Goal: Task Accomplishment & Management: Use online tool/utility

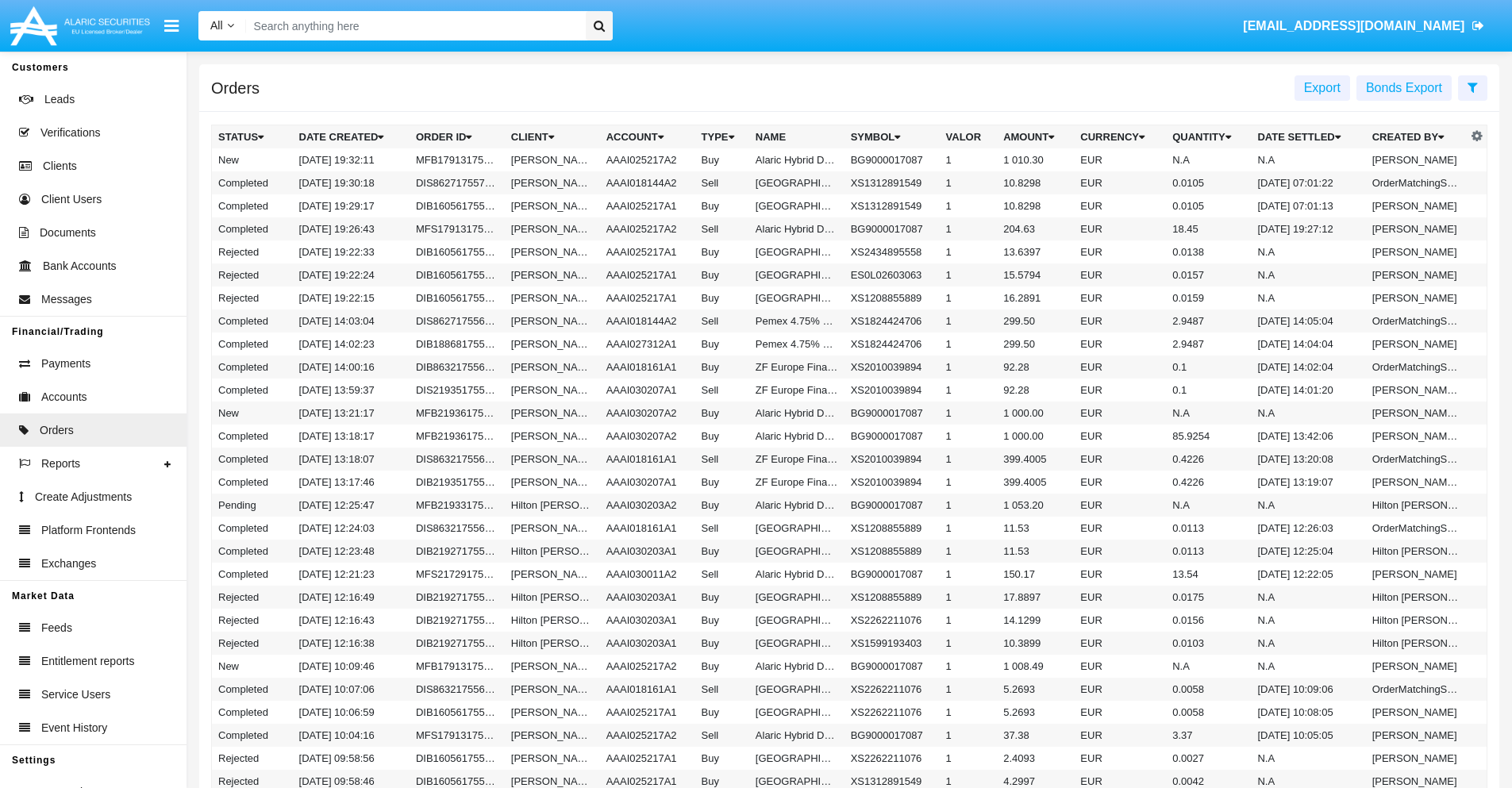
click at [1323, 87] on span "Export" at bounding box center [1323, 87] width 37 height 13
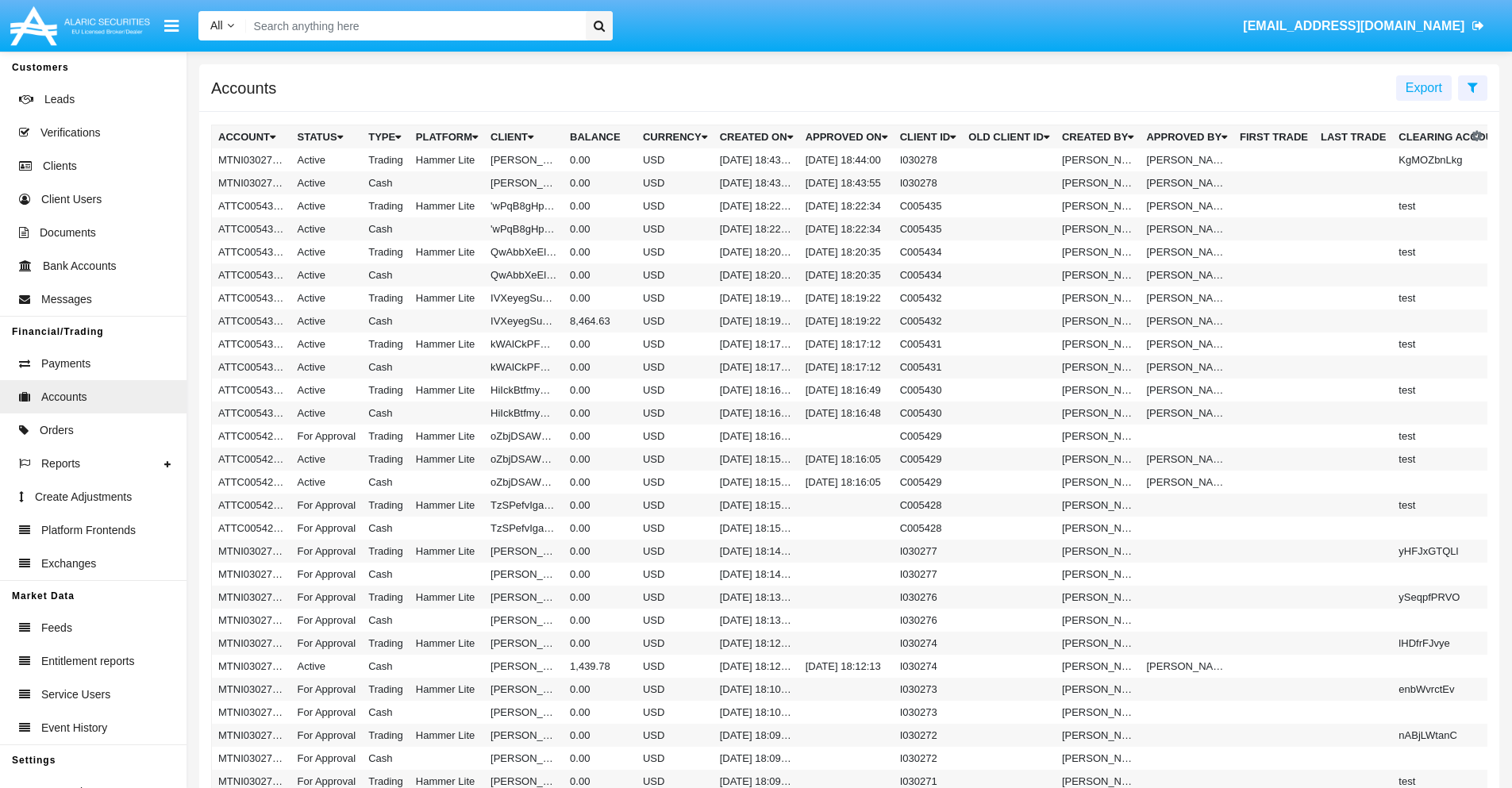
click at [1424, 87] on span "Export" at bounding box center [1424, 87] width 37 height 13
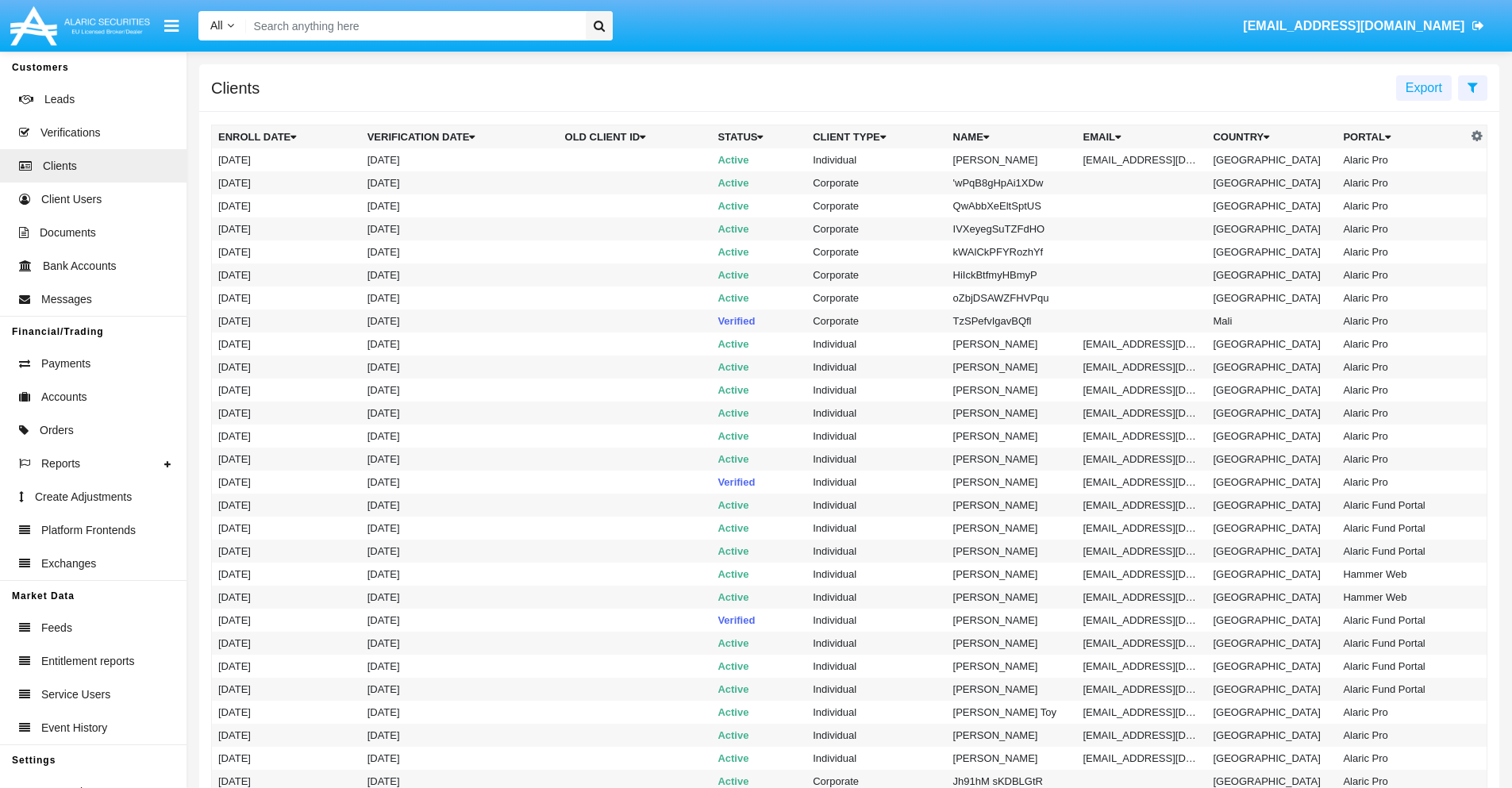
click at [1424, 87] on span "Export" at bounding box center [1424, 87] width 37 height 13
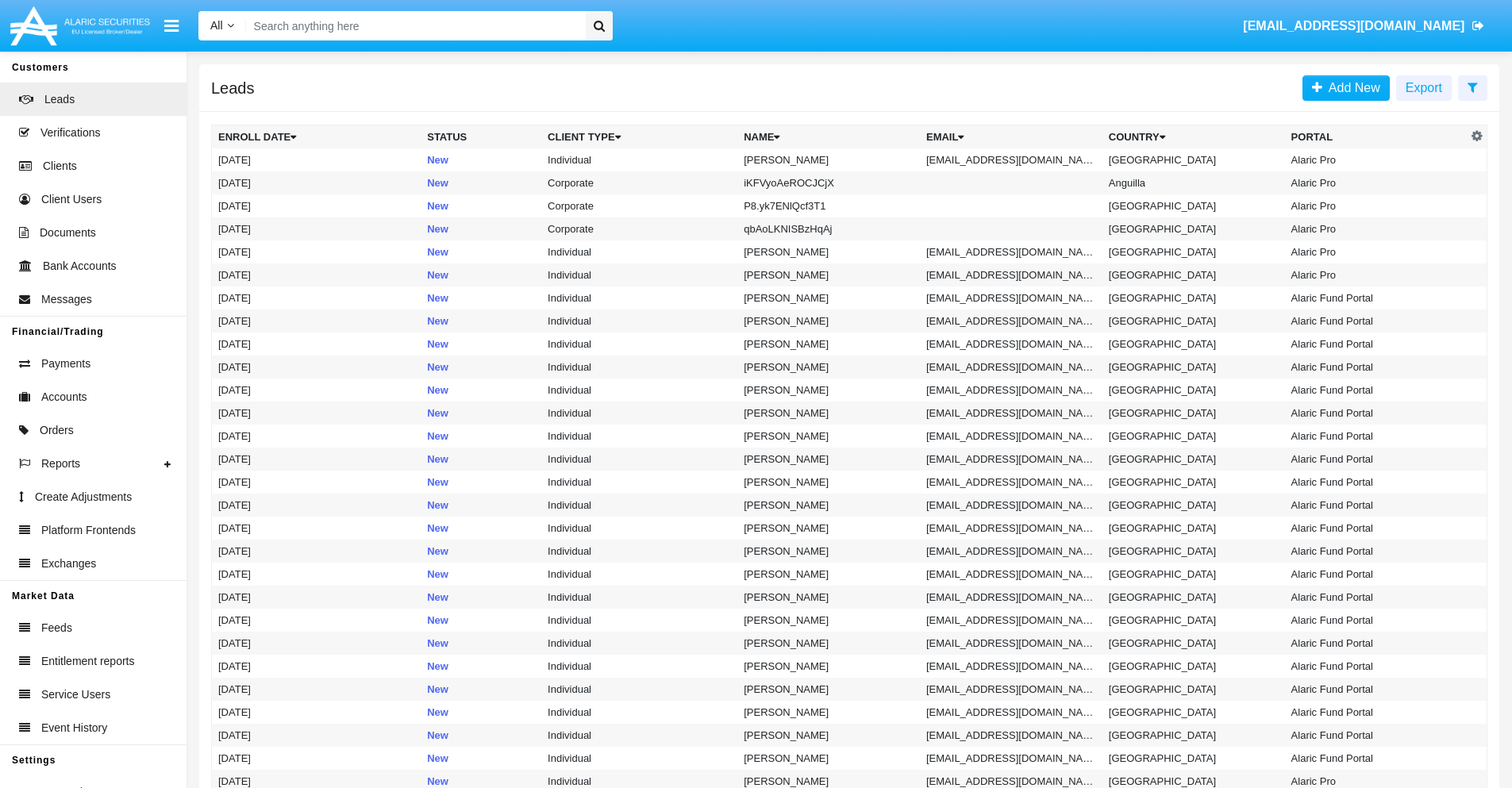
click at [1424, 87] on span "Export" at bounding box center [1424, 87] width 37 height 13
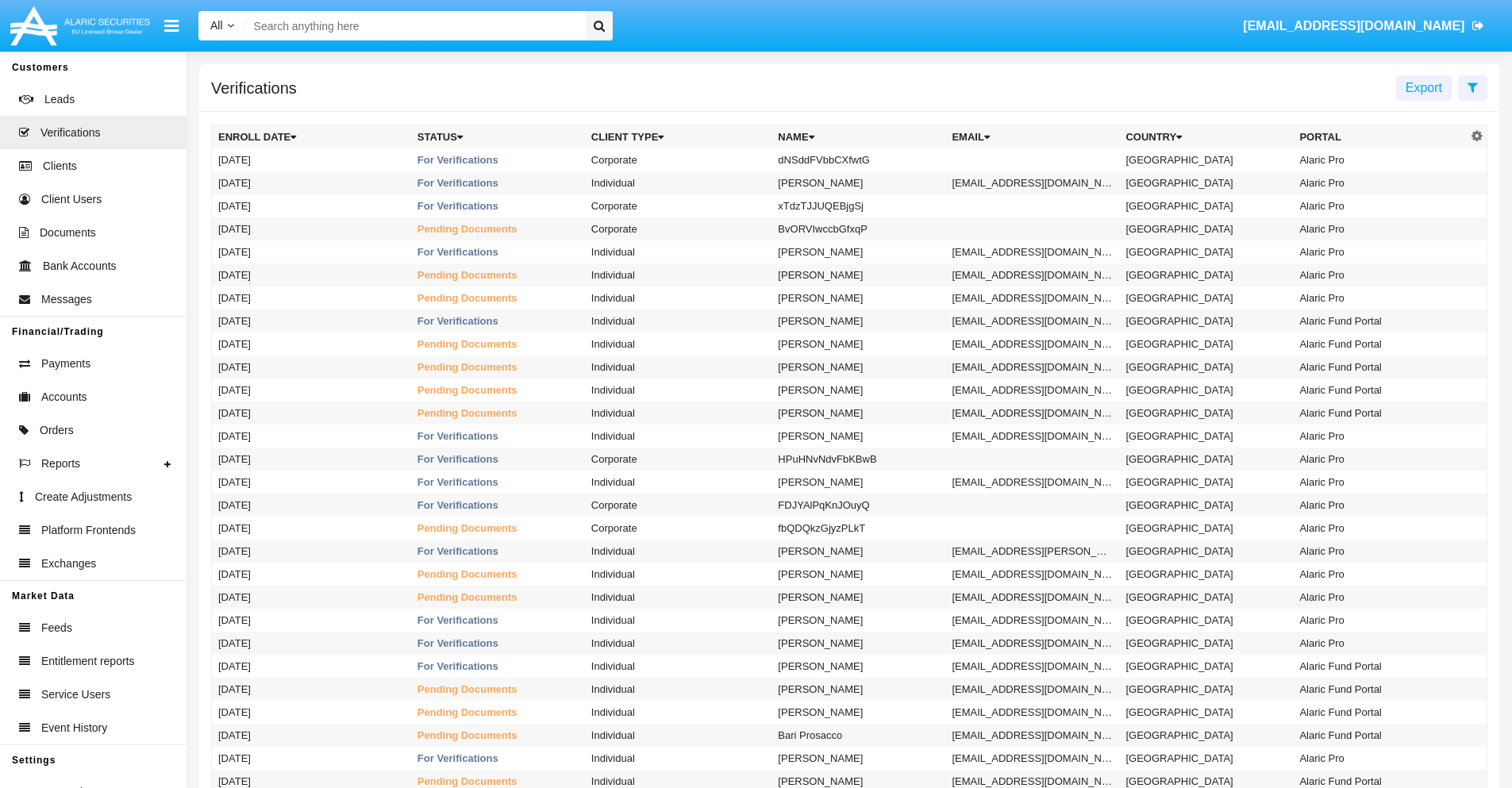
click at [1424, 87] on span "Export" at bounding box center [1424, 87] width 37 height 13
